Goal: Information Seeking & Learning: Check status

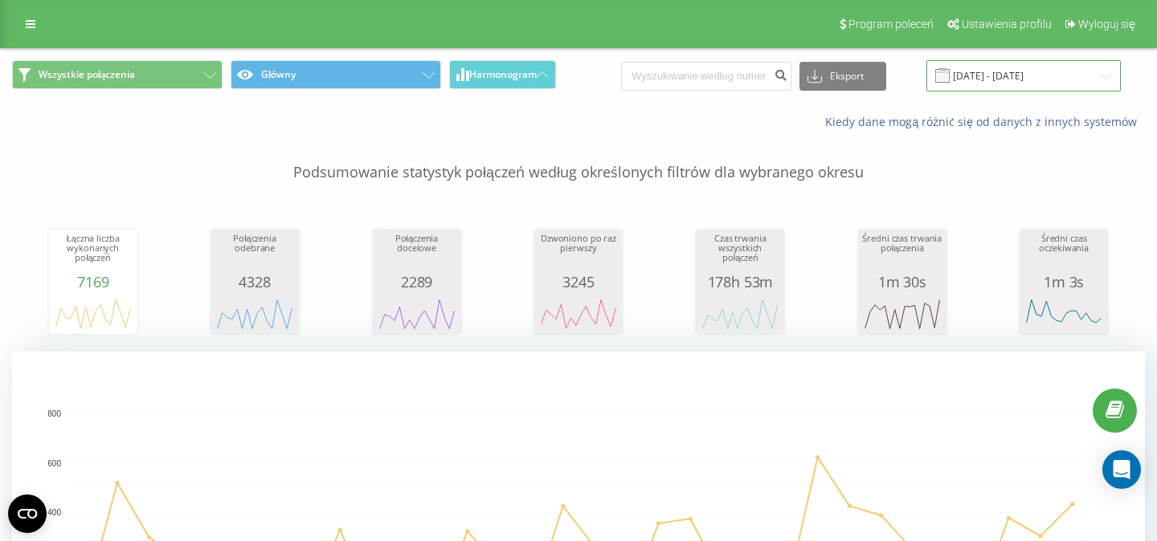
click at [998, 82] on input "[DATE] - [DATE]" at bounding box center [1023, 75] width 194 height 31
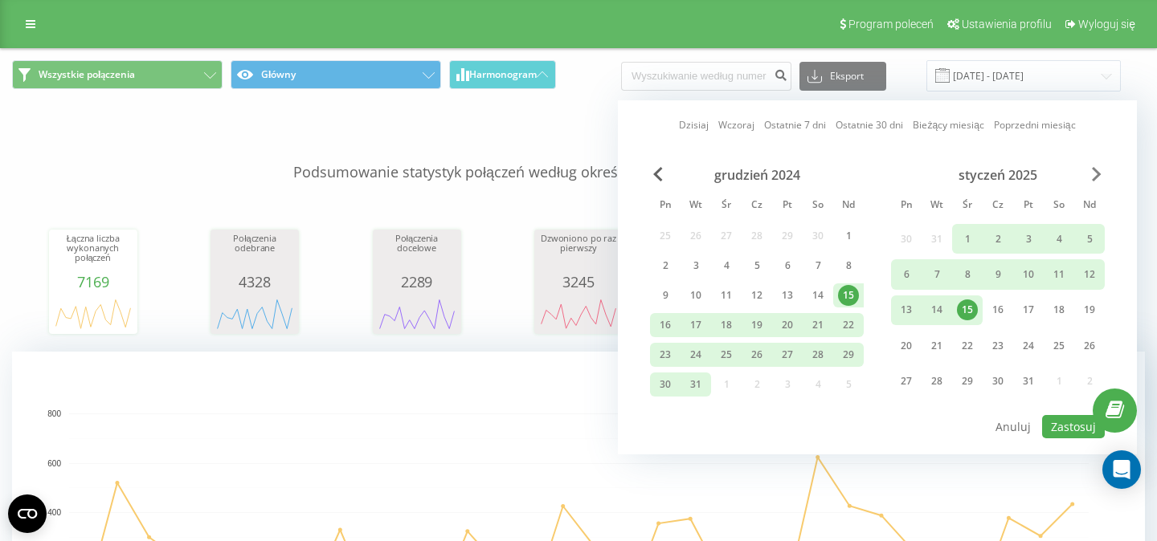
click at [1099, 182] on span "Next Month" at bounding box center [1097, 174] width 10 height 14
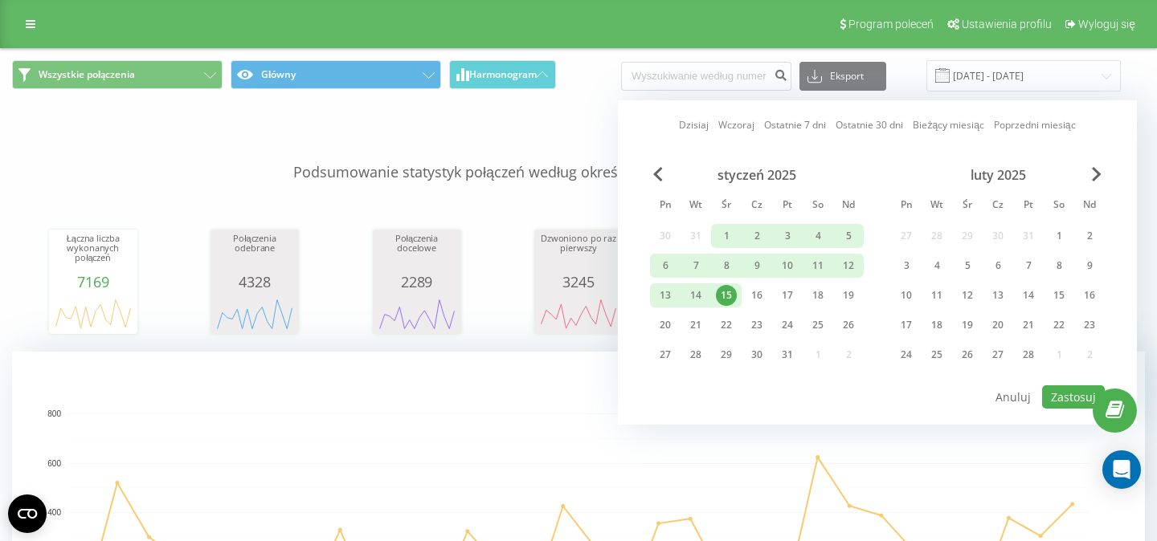
click at [1099, 182] on div "luty 2025" at bounding box center [998, 175] width 214 height 16
click at [1092, 169] on span "Next Month" at bounding box center [1097, 174] width 10 height 14
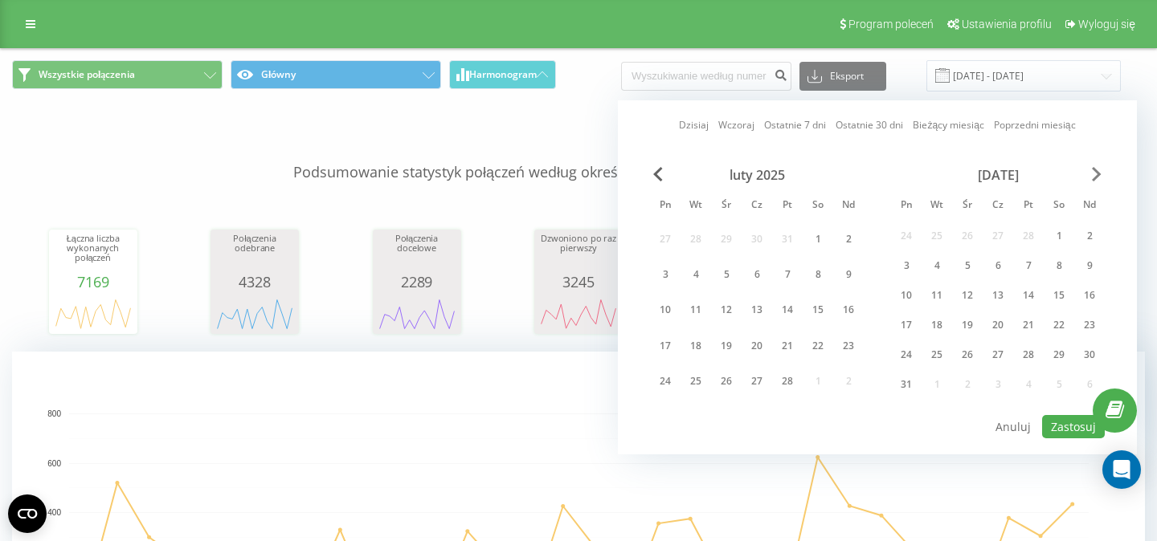
click at [1092, 169] on span "Next Month" at bounding box center [1097, 174] width 10 height 14
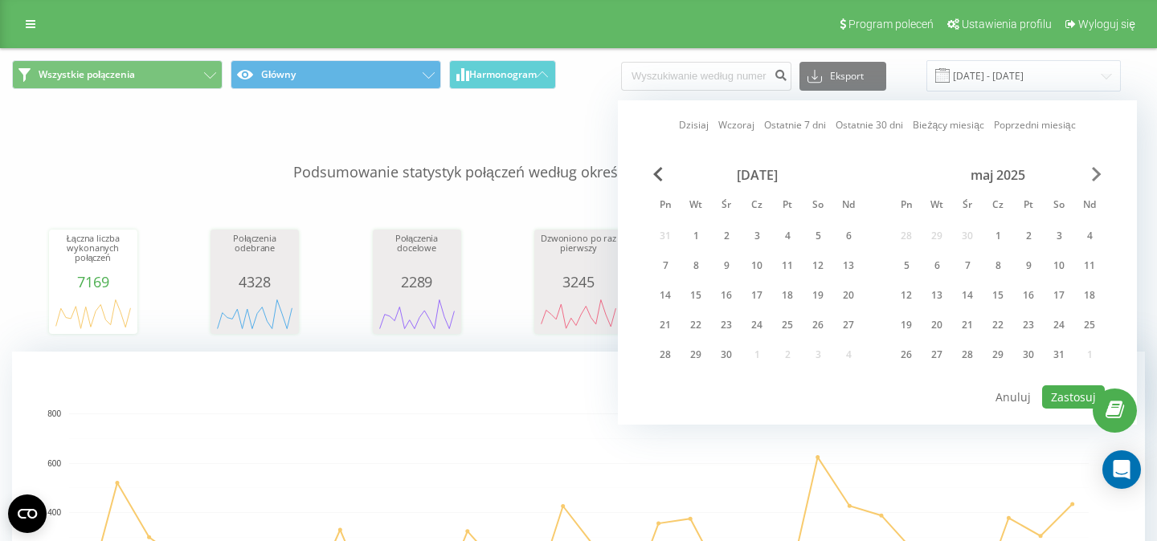
click at [1092, 169] on span "Next Month" at bounding box center [1097, 174] width 10 height 14
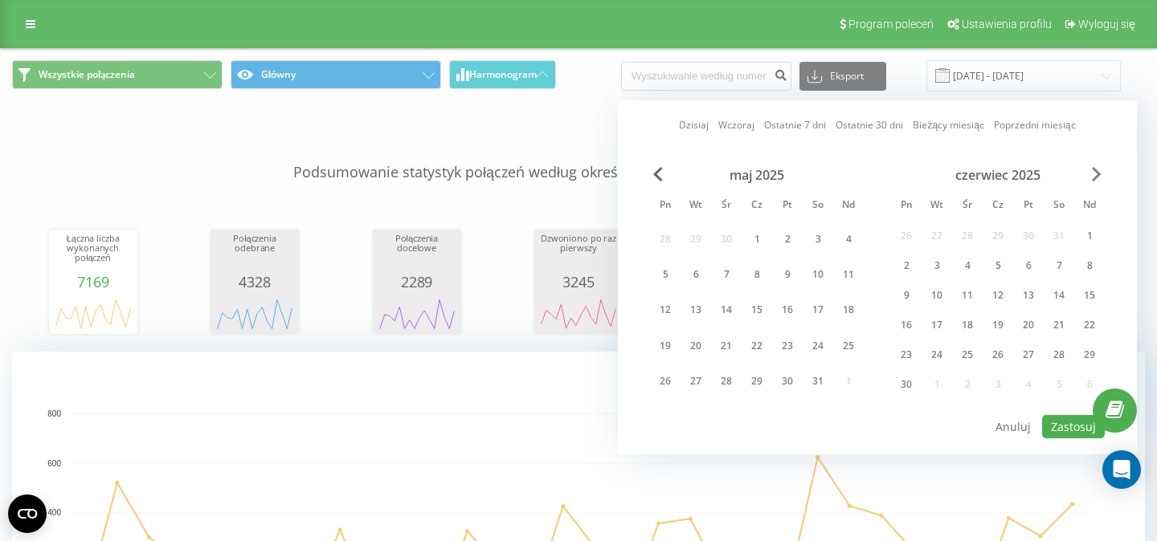
click at [1092, 169] on span "Next Month" at bounding box center [1097, 174] width 10 height 14
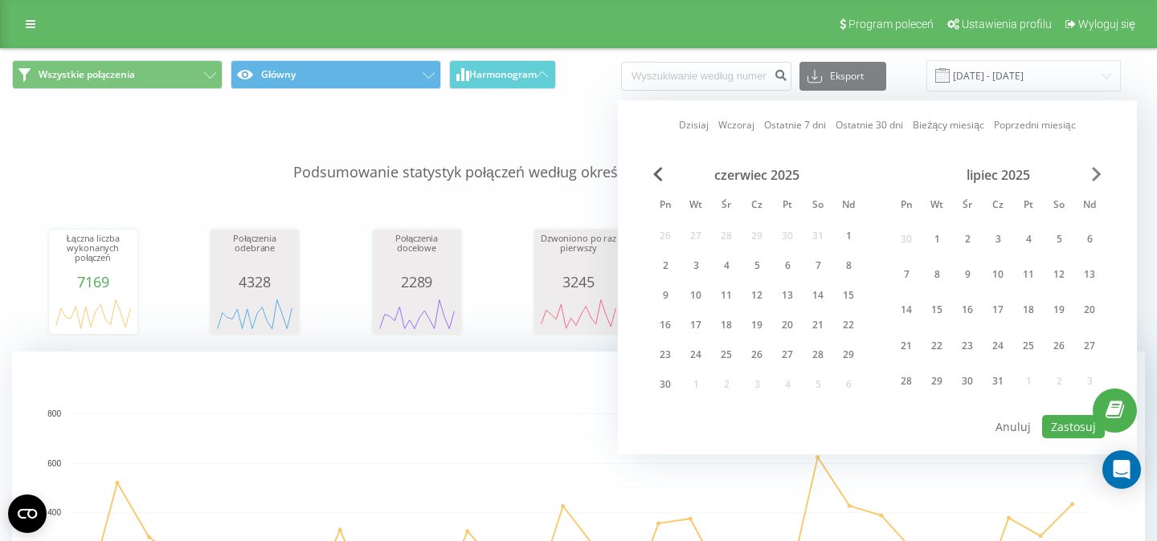
click at [1092, 169] on span "Next Month" at bounding box center [1097, 174] width 10 height 14
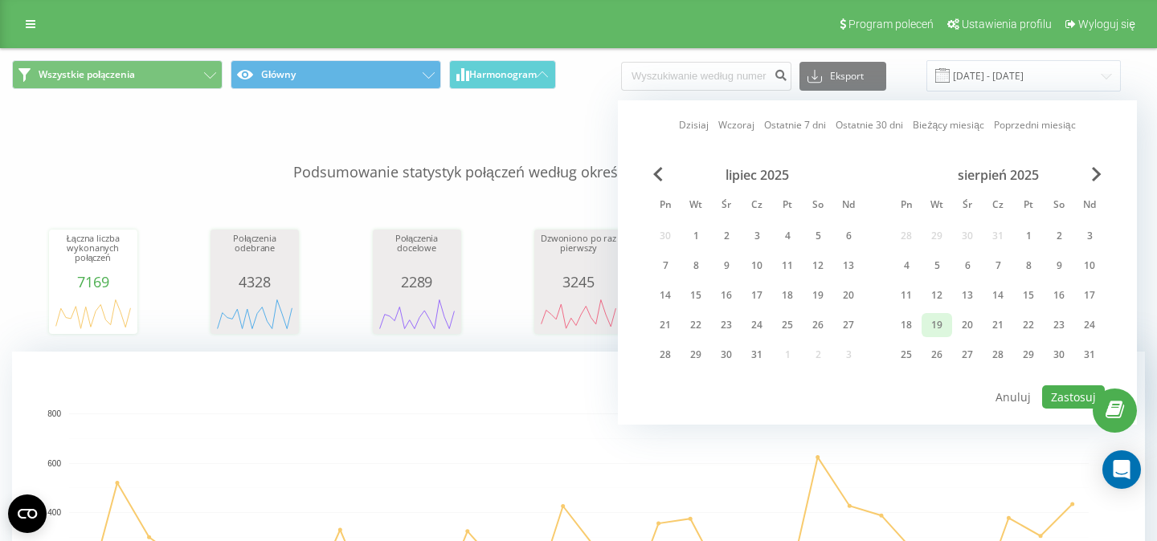
click at [937, 321] on div "19" at bounding box center [936, 325] width 21 height 21
click at [1056, 394] on button "Zastosuj" at bounding box center [1073, 397] width 63 height 23
type input "[DATE] - [DATE]"
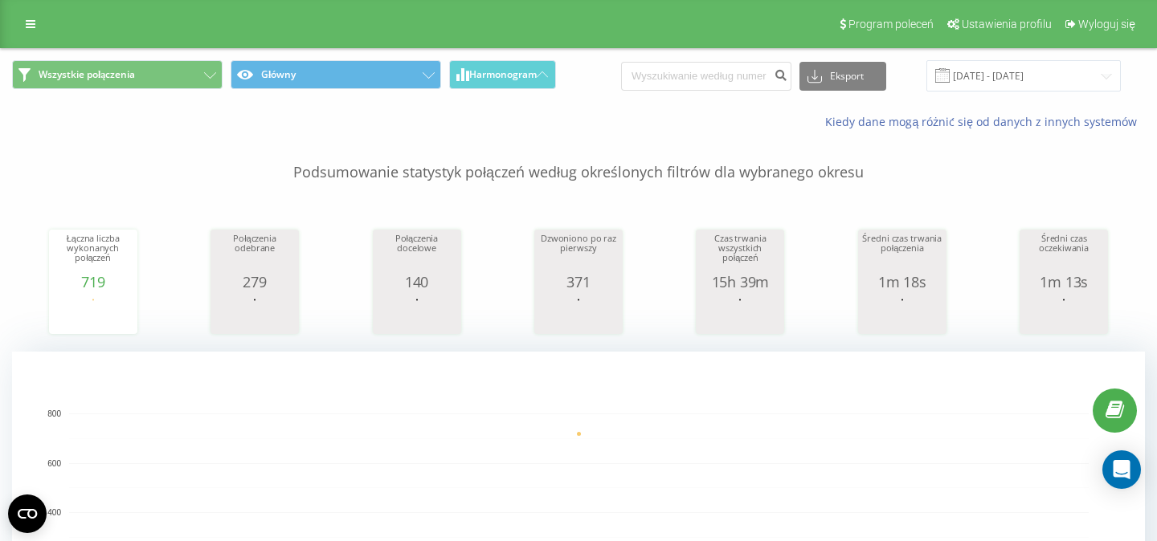
click at [206, 59] on div "Wszystkie połączenia Główny Harmonogram Eksport .csv .xls .xlsx [DATE] - [DATE]" at bounding box center [578, 76] width 1155 height 54
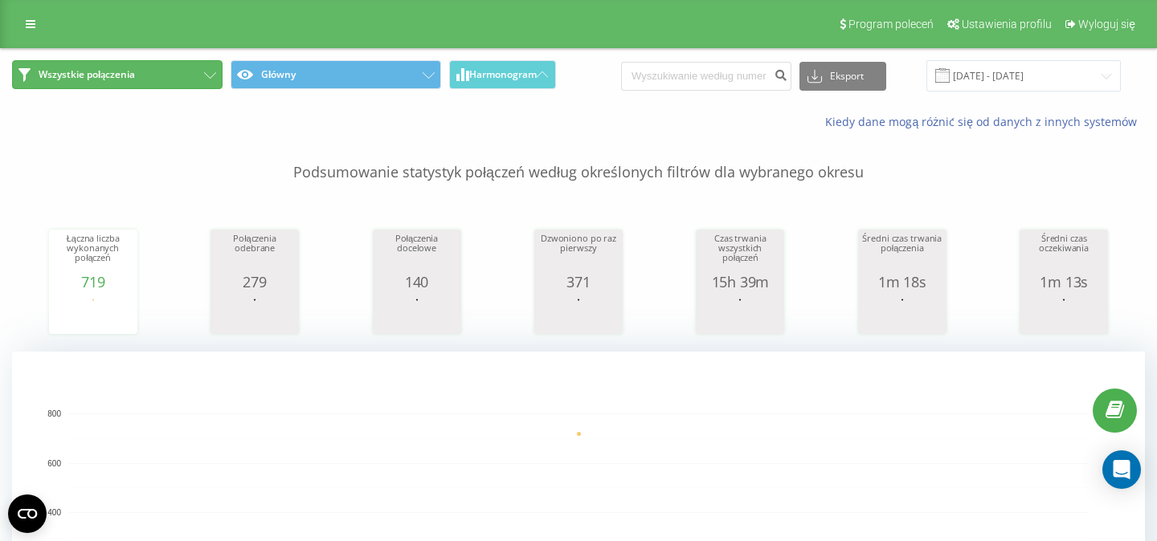
click at [211, 76] on icon at bounding box center [210, 75] width 12 height 6
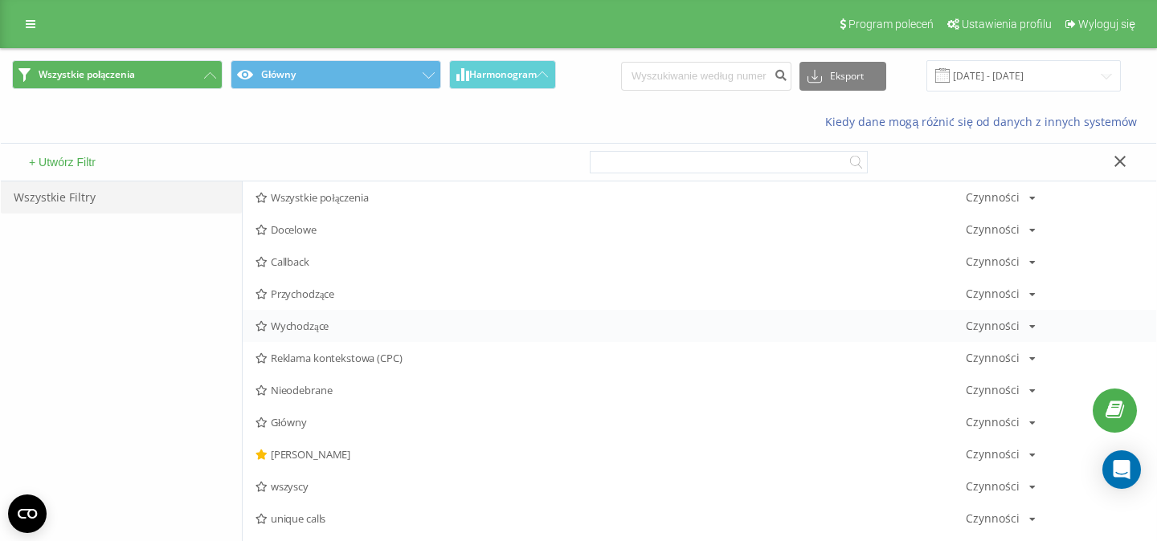
click at [302, 329] on span "Wychodzące" at bounding box center [610, 326] width 710 height 11
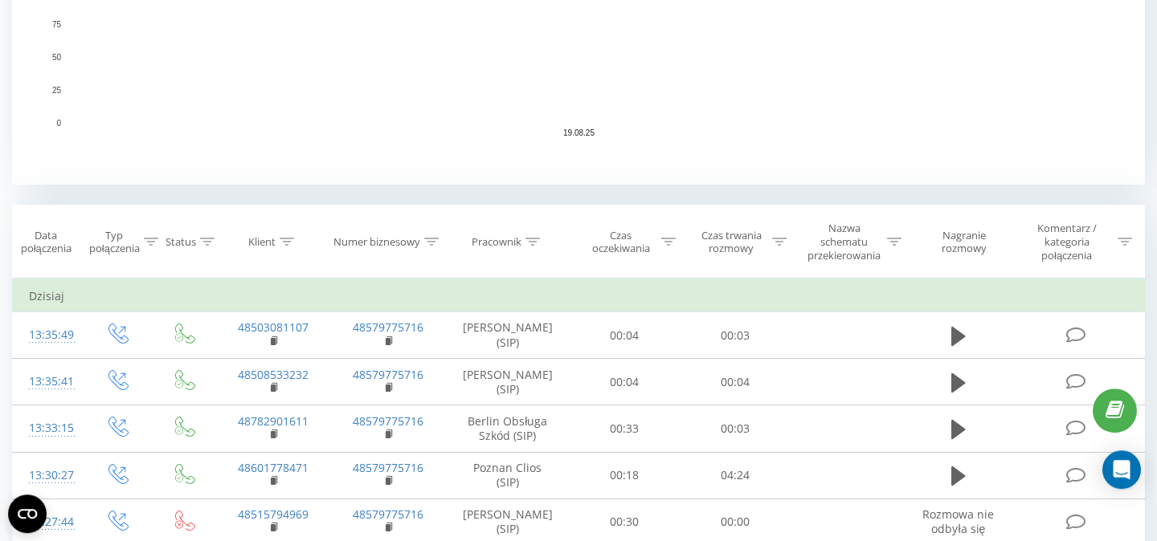
scroll to position [490, 0]
click at [529, 243] on icon at bounding box center [532, 240] width 14 height 8
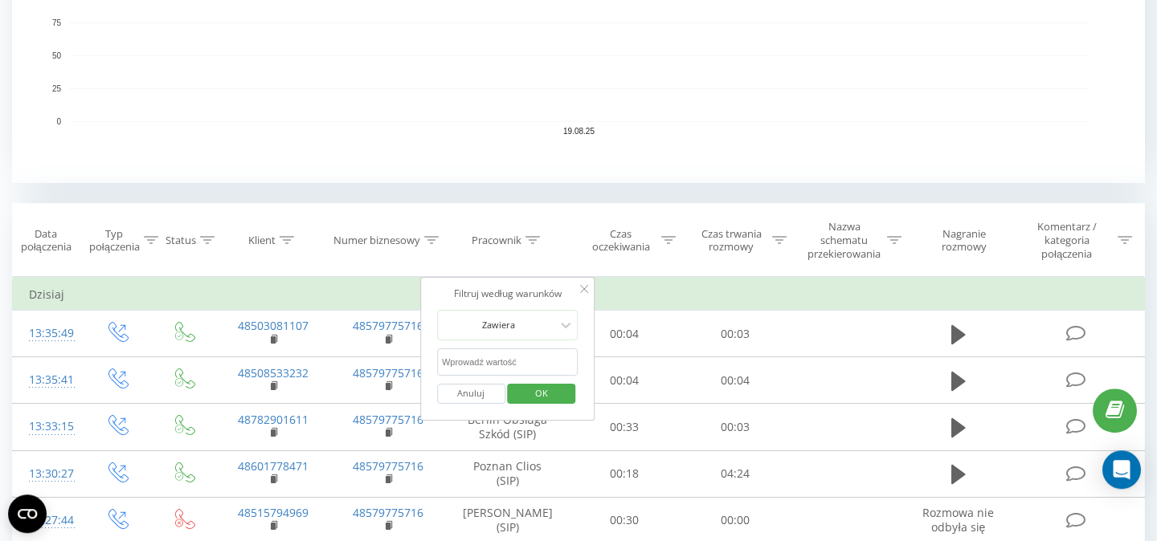
click at [507, 365] on input "text" at bounding box center [507, 363] width 141 height 28
type input "[PERSON_NAME]"
click at [521, 396] on span "OK" at bounding box center [541, 393] width 45 height 25
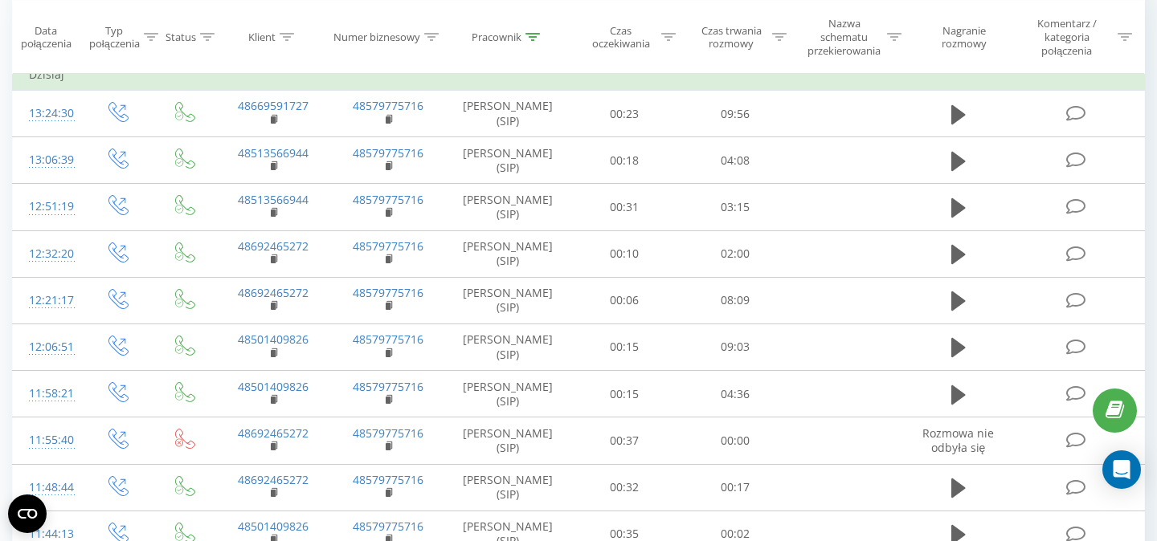
scroll to position [726, 0]
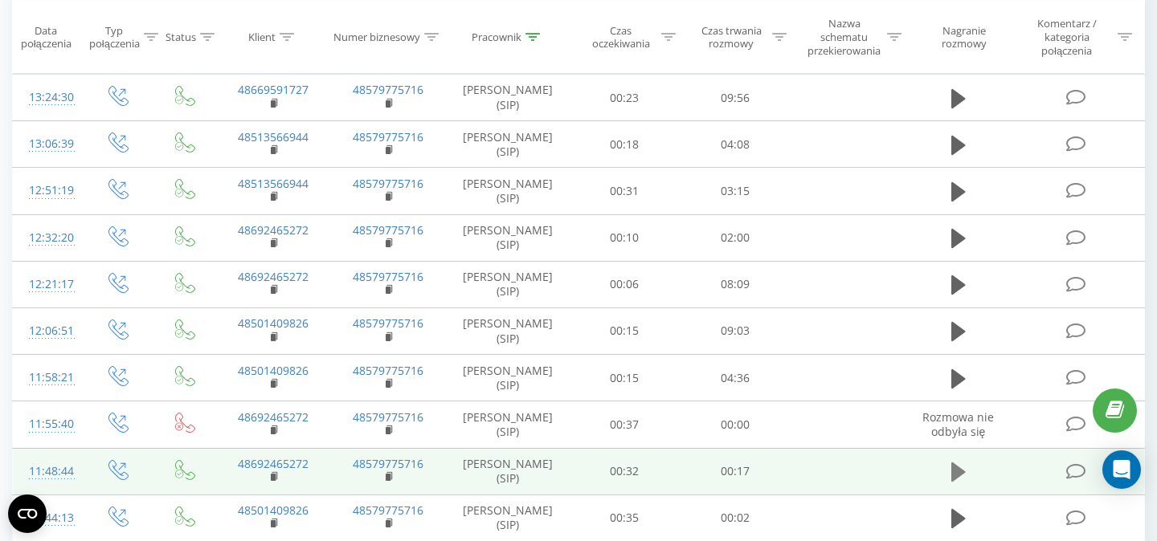
click at [957, 472] on icon at bounding box center [958, 472] width 14 height 19
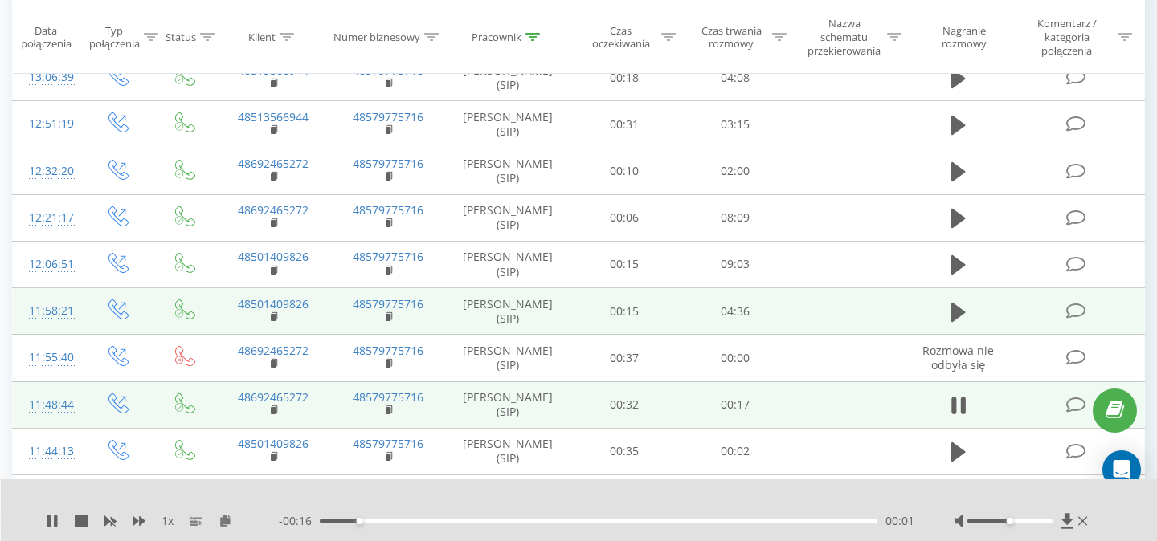
scroll to position [794, 0]
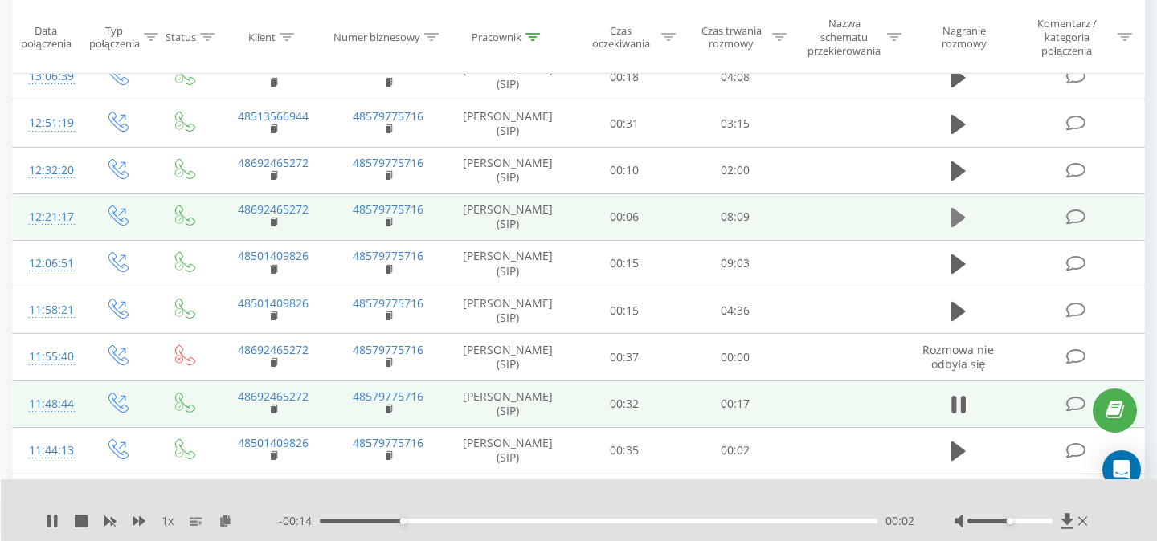
click at [955, 219] on icon at bounding box center [958, 217] width 14 height 19
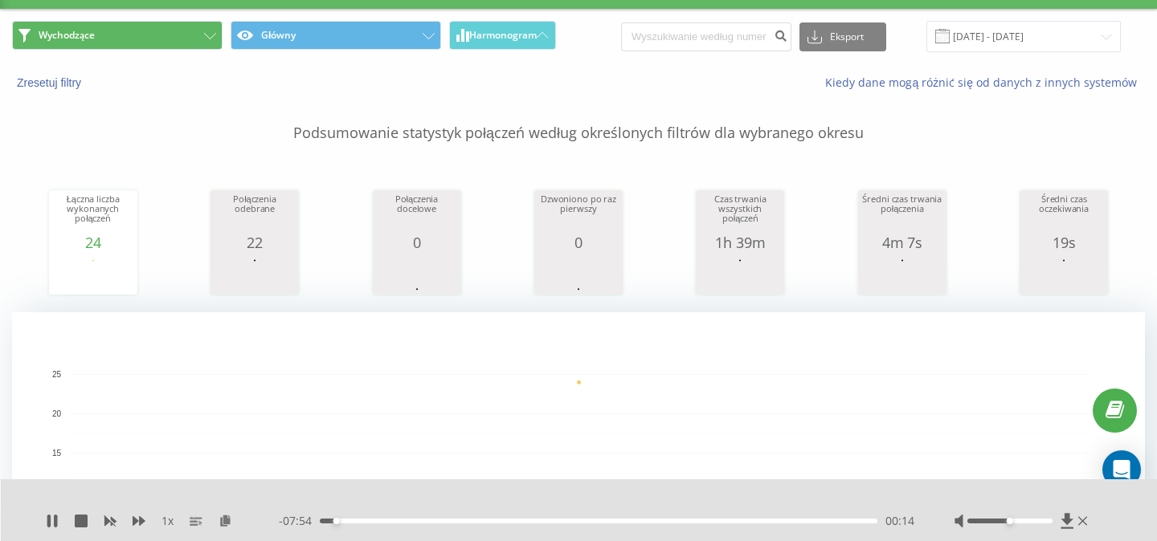
scroll to position [36, 0]
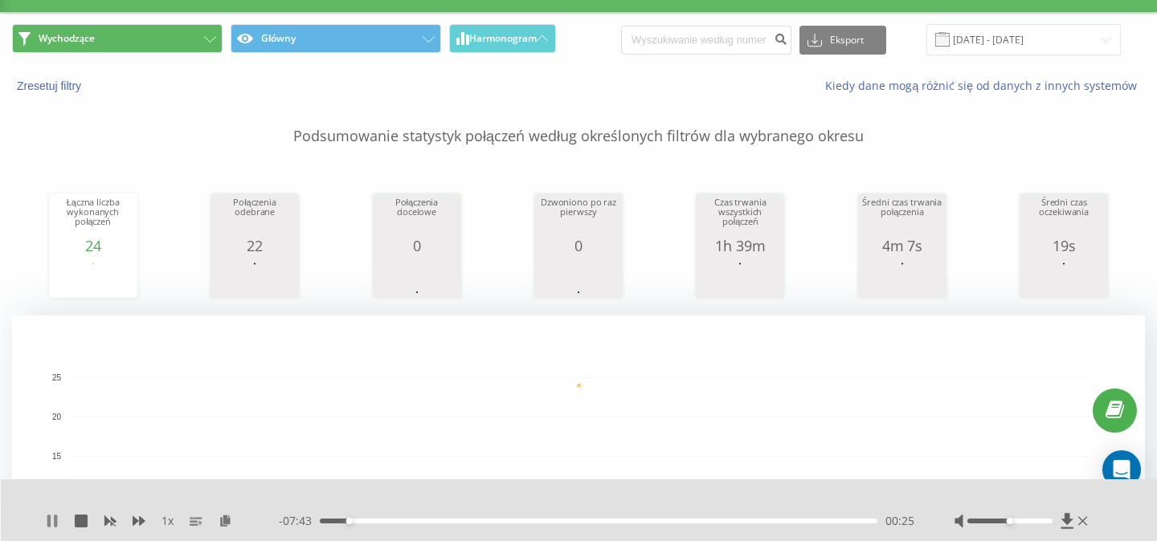
click at [50, 517] on icon at bounding box center [48, 521] width 3 height 13
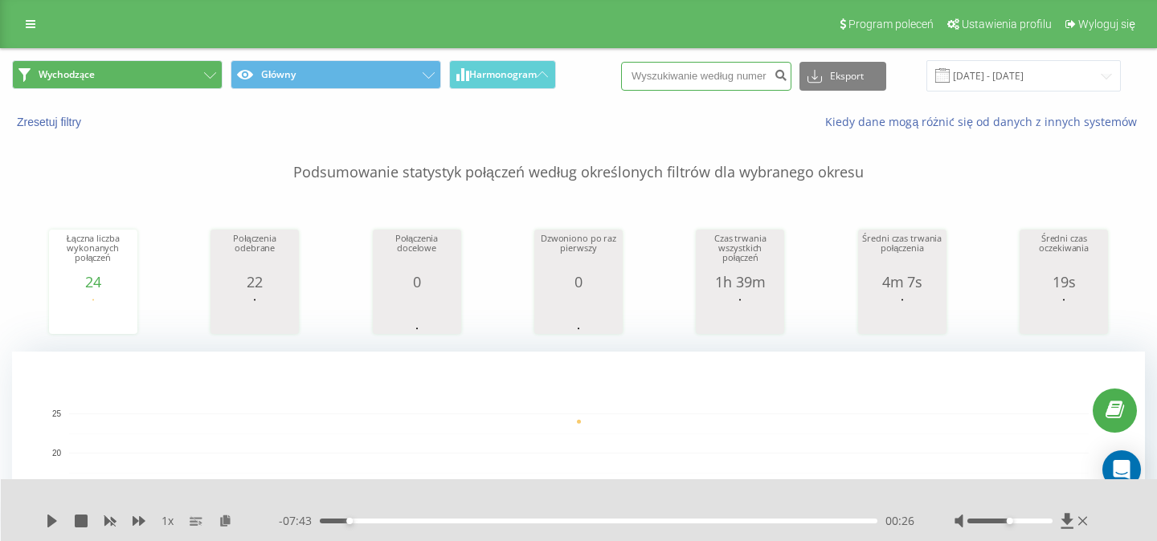
click at [719, 68] on input at bounding box center [706, 76] width 170 height 29
paste input "533211713"
type input "533211713"
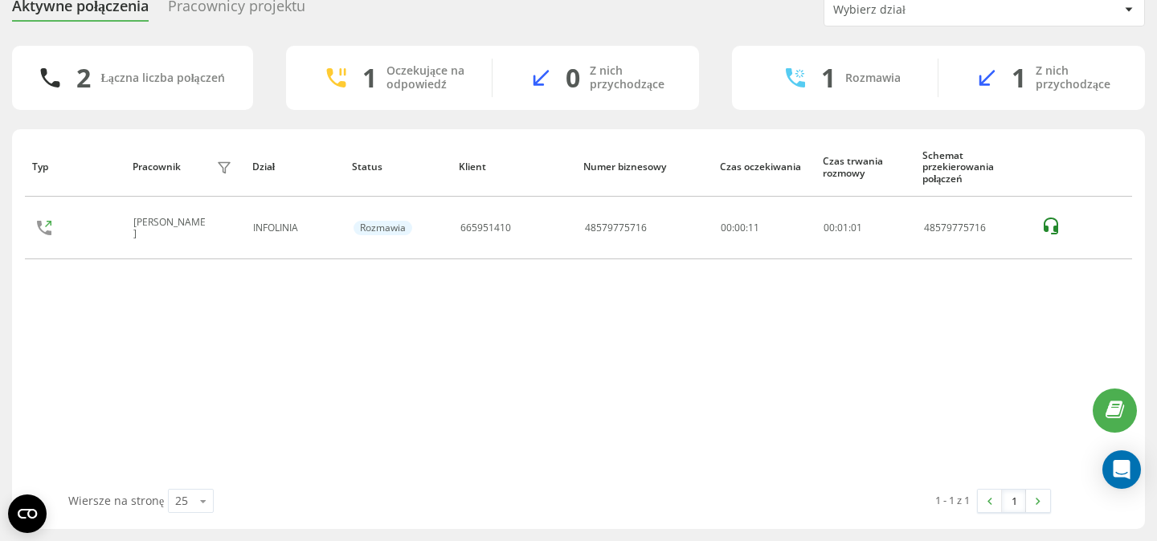
scroll to position [112, 0]
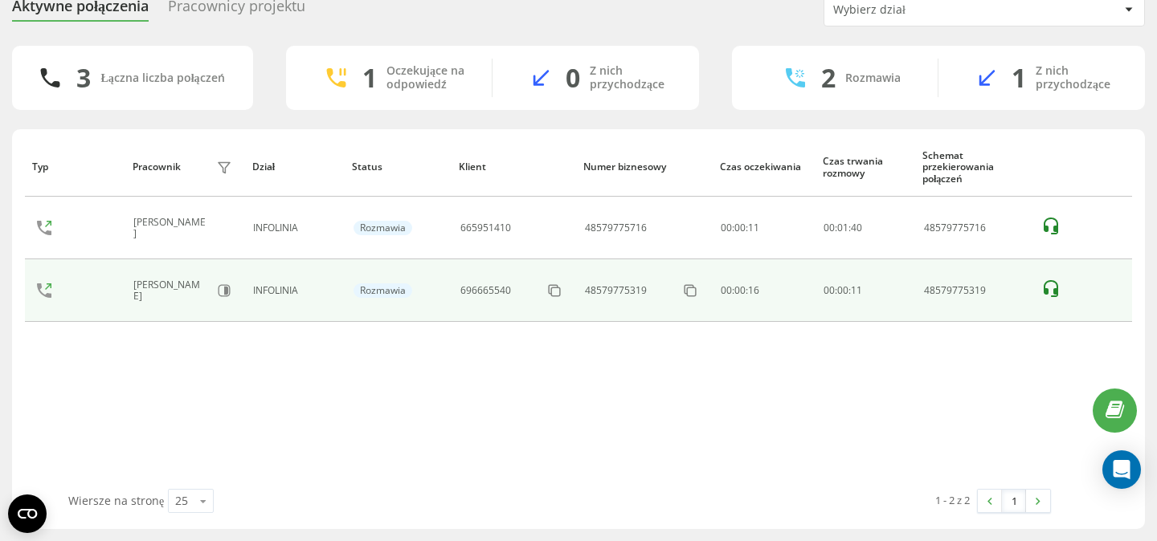
click at [488, 285] on div "696665540" at bounding box center [485, 290] width 51 height 11
click at [551, 288] on rect at bounding box center [555, 292] width 9 height 9
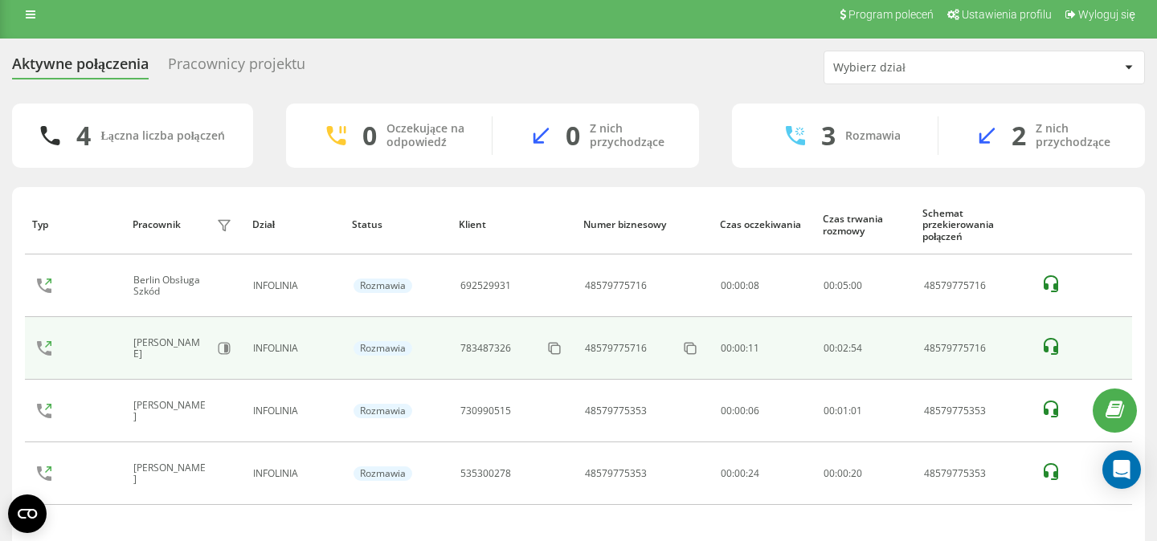
scroll to position [0, 0]
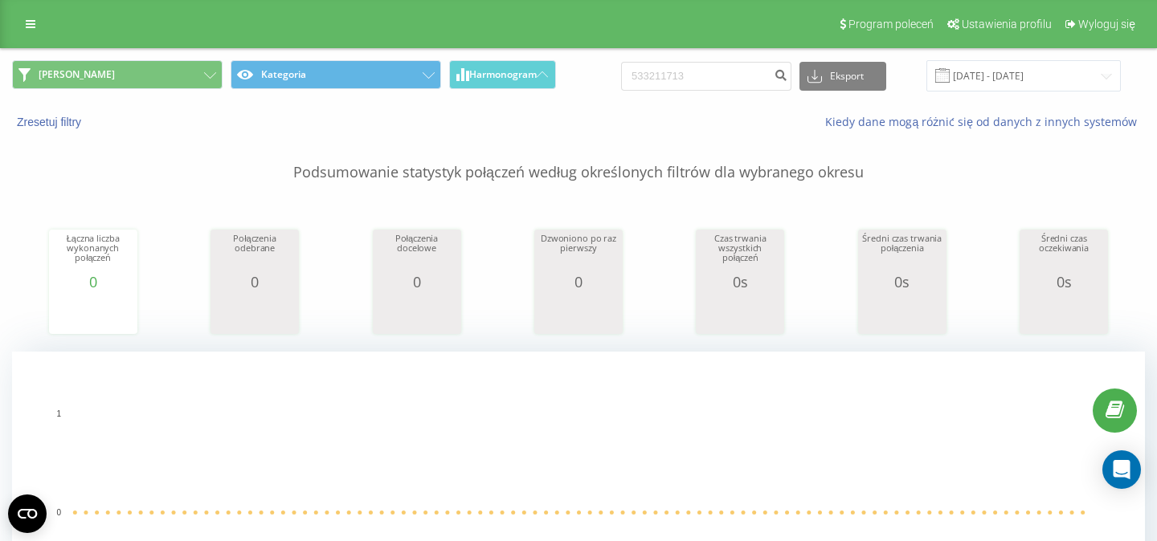
scroll to position [6, 0]
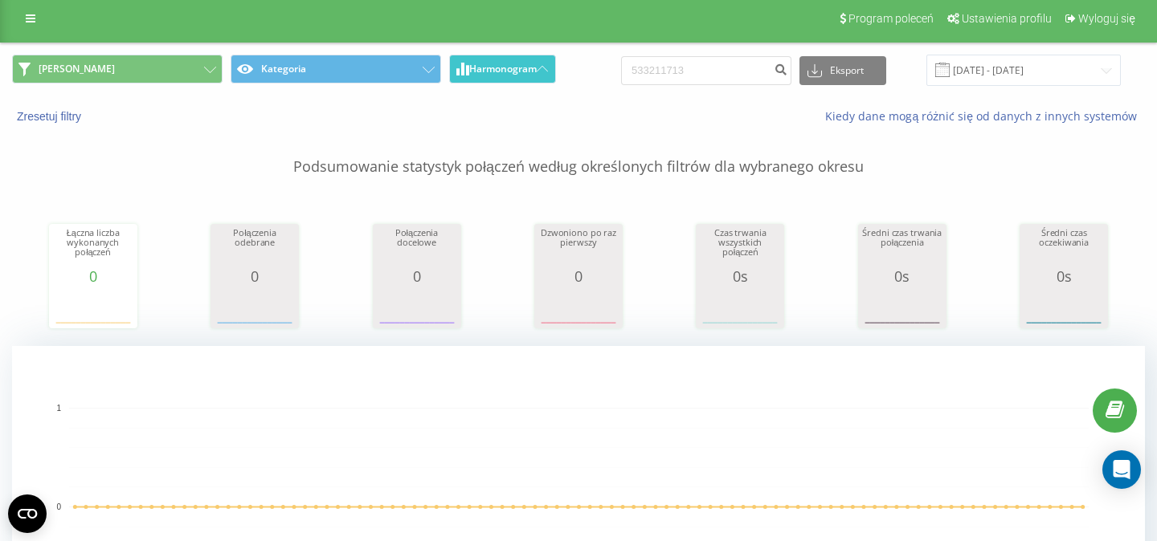
click at [493, 82] on button "Harmonogram" at bounding box center [502, 69] width 107 height 29
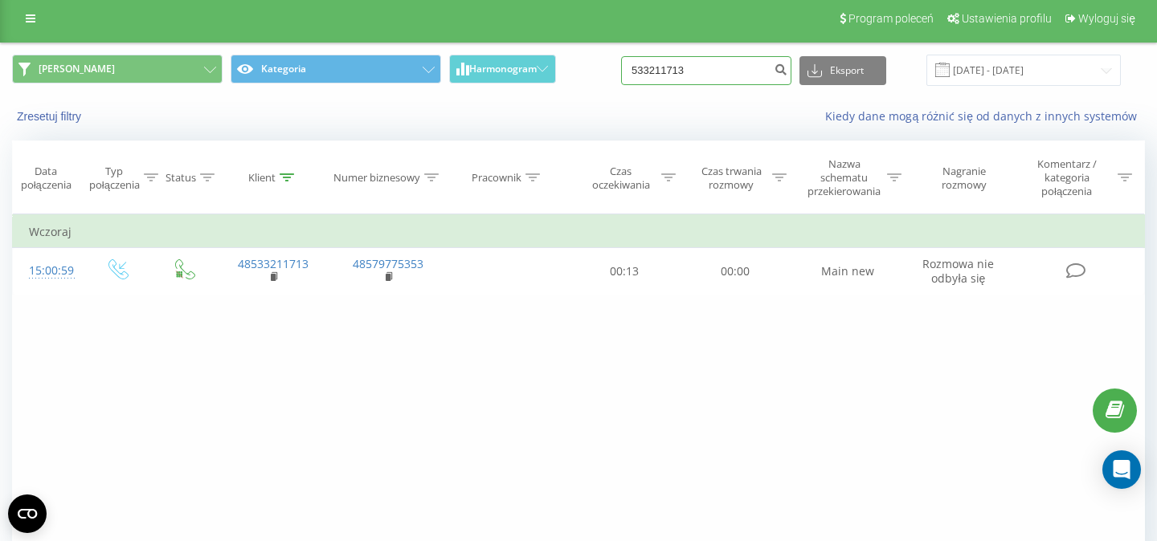
drag, startPoint x: 726, startPoint y: 72, endPoint x: 574, endPoint y: 75, distance: 152.6
click at [621, 69] on input "533211713" at bounding box center [706, 70] width 170 height 29
paste input "665819732"
type input "665819732"
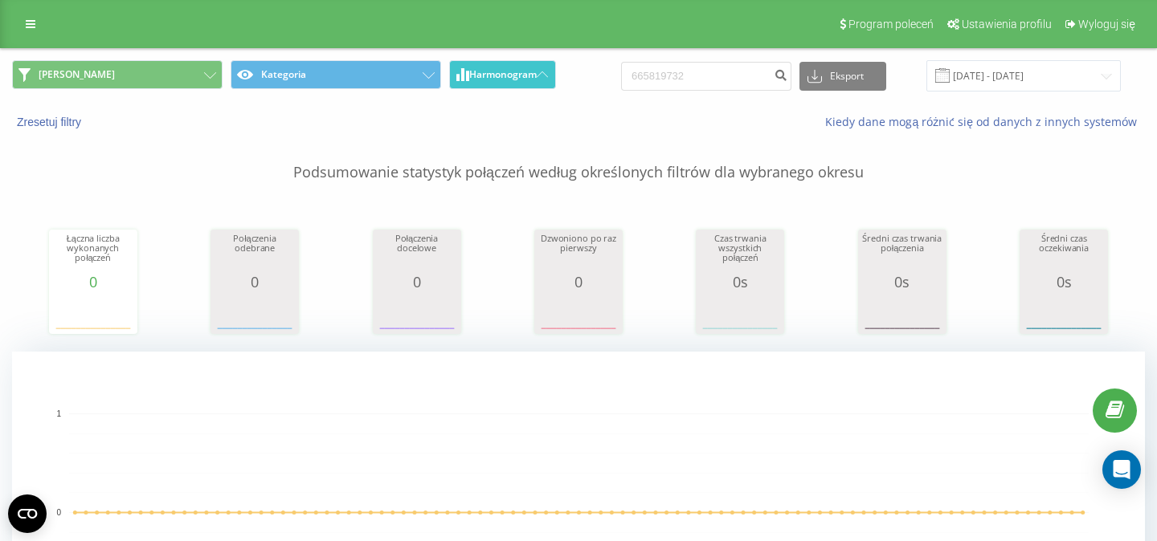
click at [533, 80] on span "Harmonogram" at bounding box center [502, 74] width 67 height 11
